Goal: Transaction & Acquisition: Subscribe to service/newsletter

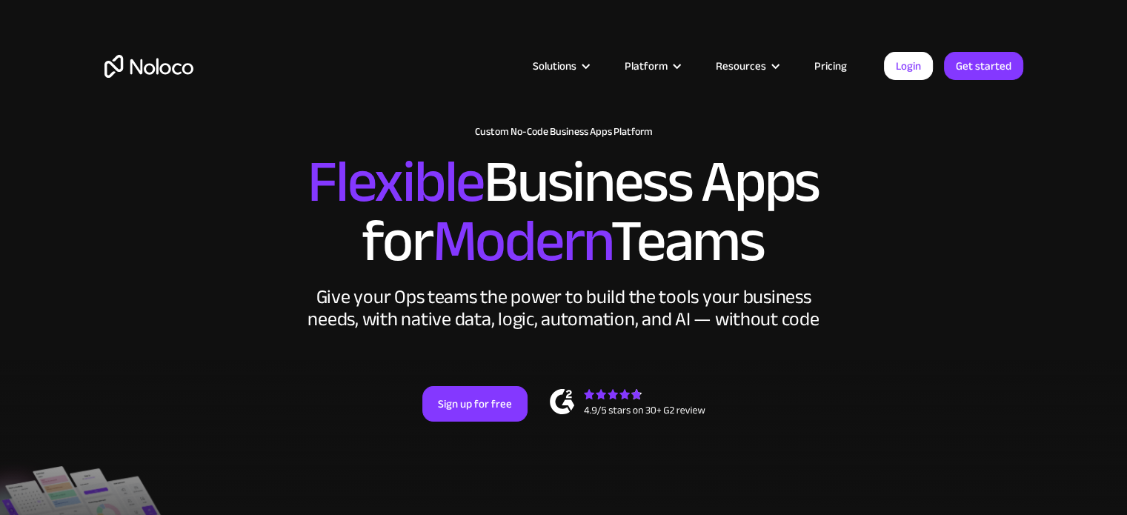
click at [824, 62] on link "Pricing" at bounding box center [831, 65] width 70 height 19
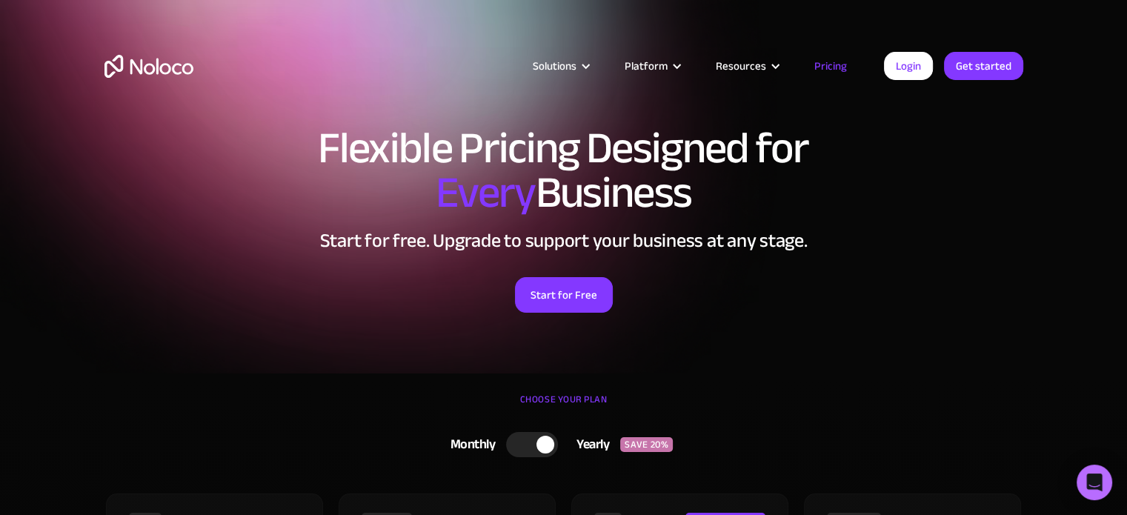
click at [851, 64] on link "Pricing" at bounding box center [831, 65] width 70 height 19
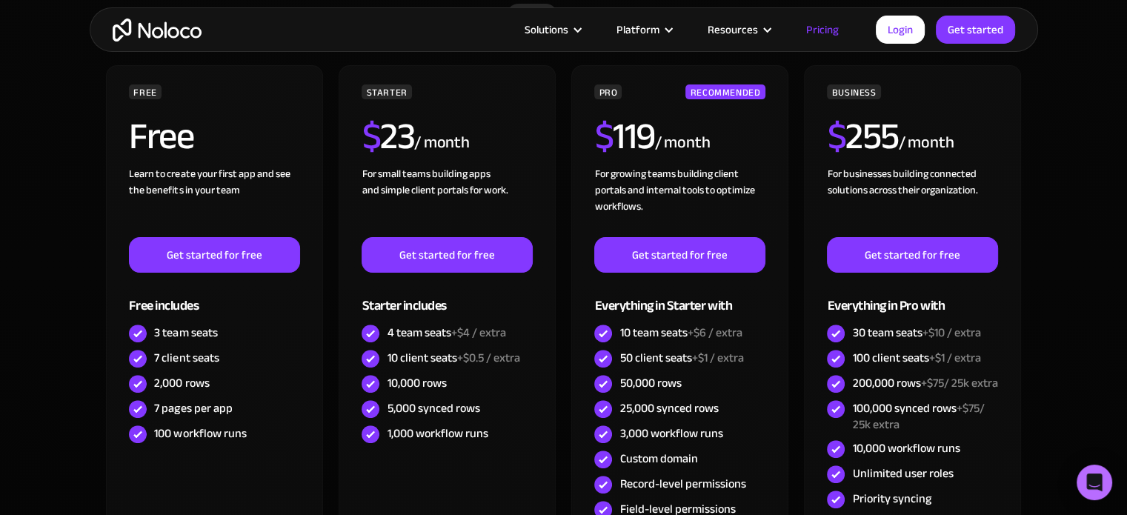
scroll to position [431, 0]
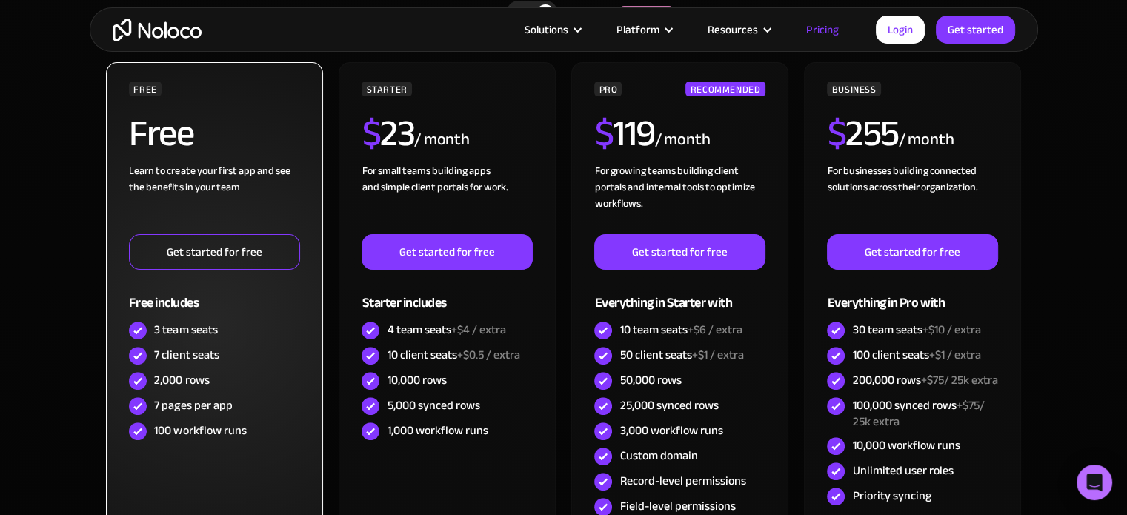
click at [267, 246] on link "Get started for free" at bounding box center [214, 252] width 170 height 36
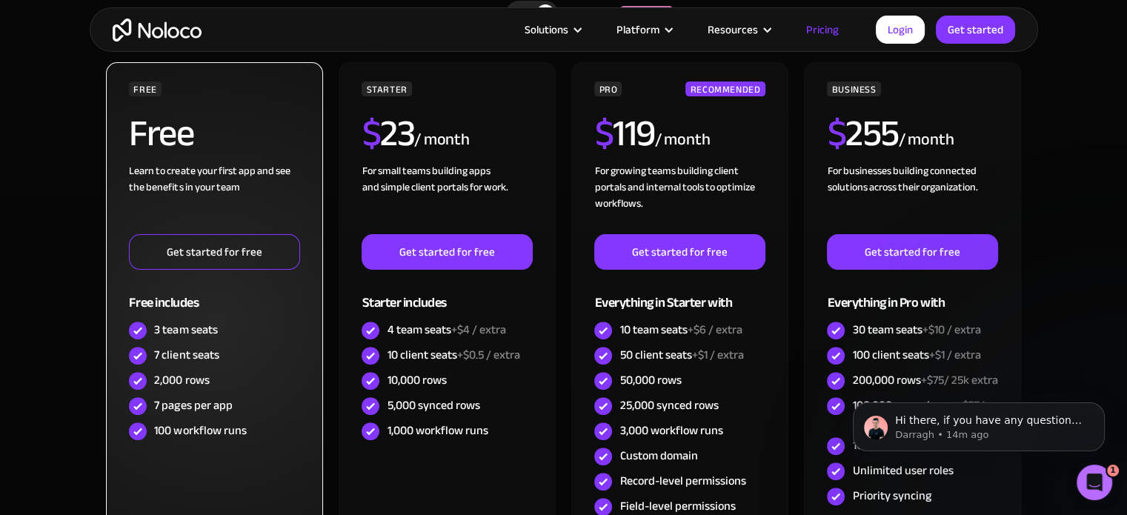
scroll to position [0, 0]
